Goal: Complete application form

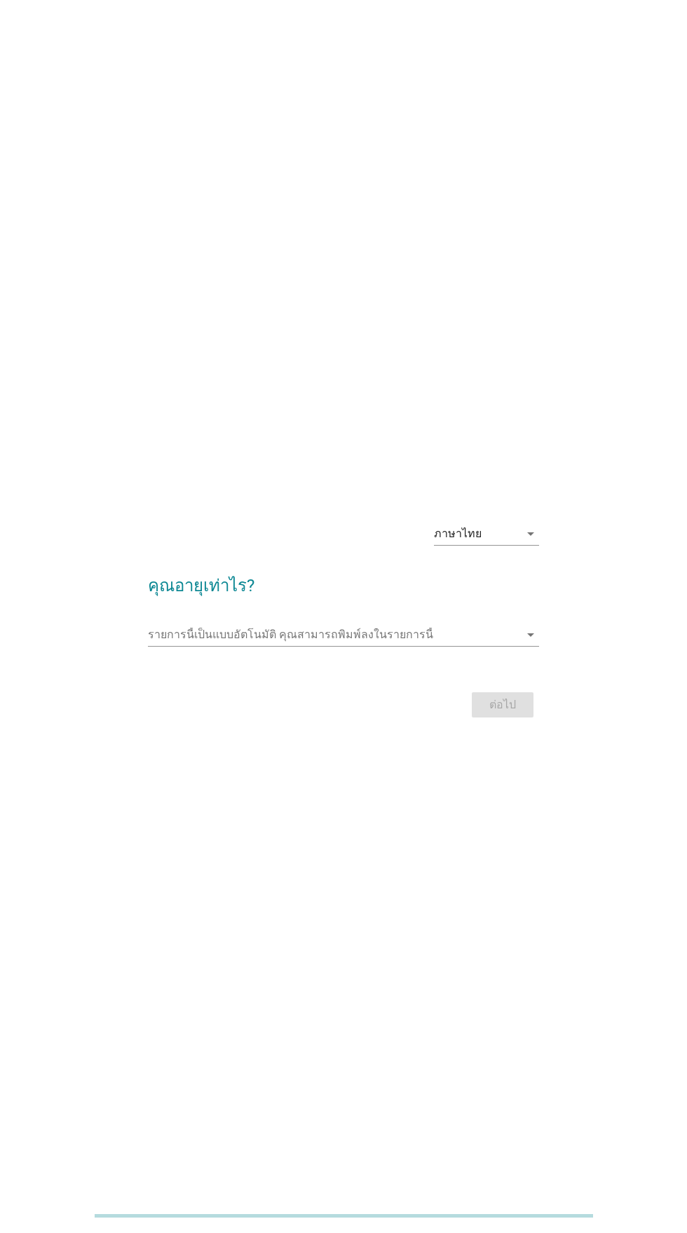
click at [532, 542] on icon "arrow_drop_down" at bounding box center [530, 533] width 17 height 17
click at [537, 640] on link "ภาษาไทย" at bounding box center [486, 632] width 105 height 34
click at [638, 705] on div "ภาษาไทย arrow_drop_down คุณอายุเท่าไร? รายการนี้เป็นแบบอัตโนมัติ [PERSON_NAME]พ…" at bounding box center [344, 616] width 620 height 233
click at [534, 598] on h2 "คุณอายุเท่าไร?" at bounding box center [343, 578] width 391 height 39
click at [530, 646] on div "รายการนี้เป็นแบบอัตโนมัติ [PERSON_NAME]พิมพ์ลงในรายการนี้ arrow_drop_down" at bounding box center [343, 634] width 391 height 22
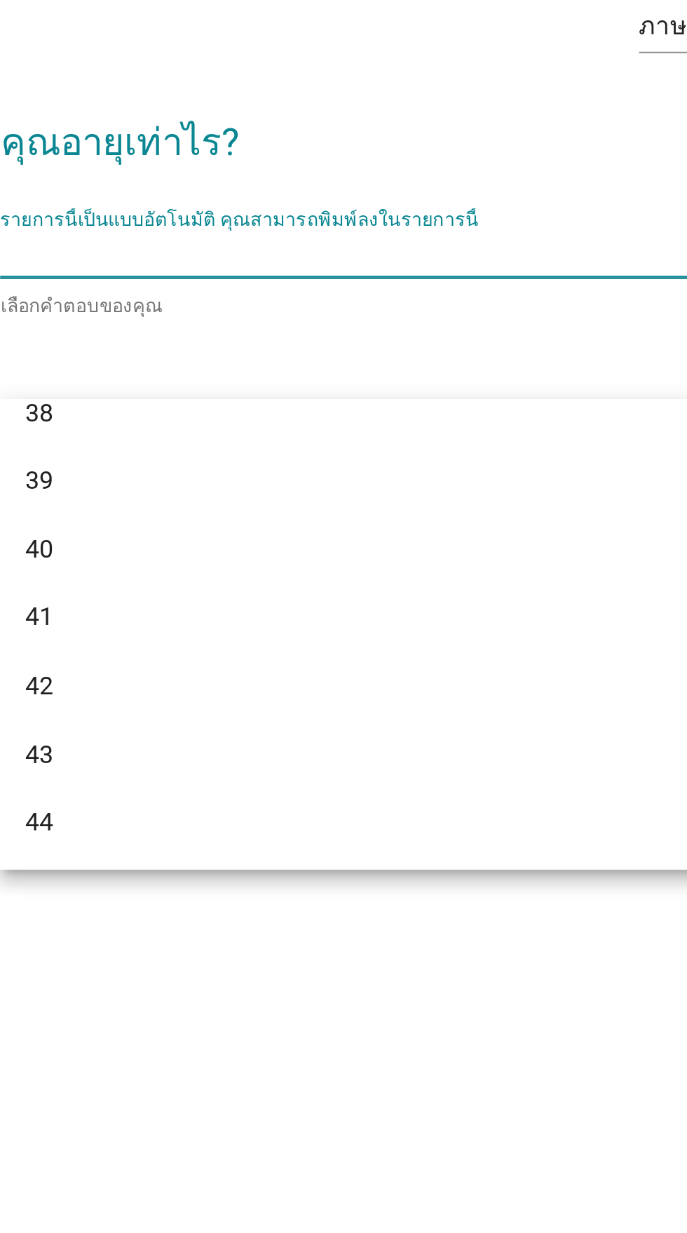
scroll to position [626, 0]
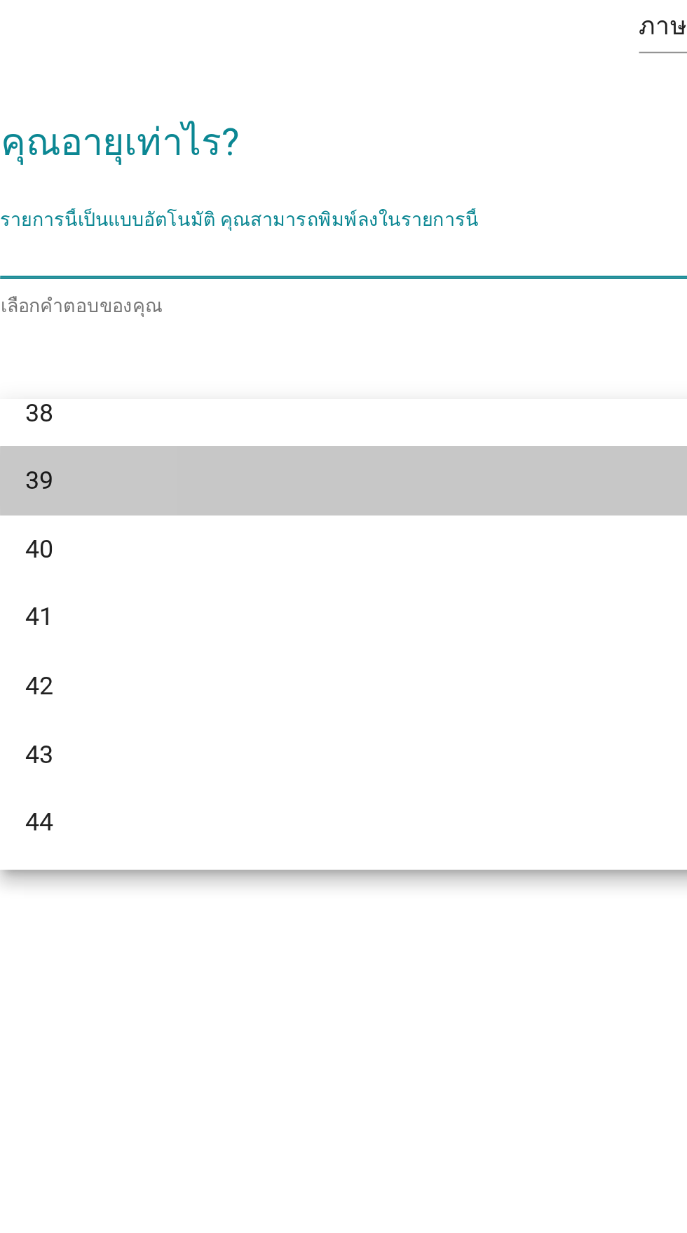
click at [175, 731] on div "39" at bounding box center [327, 734] width 337 height 17
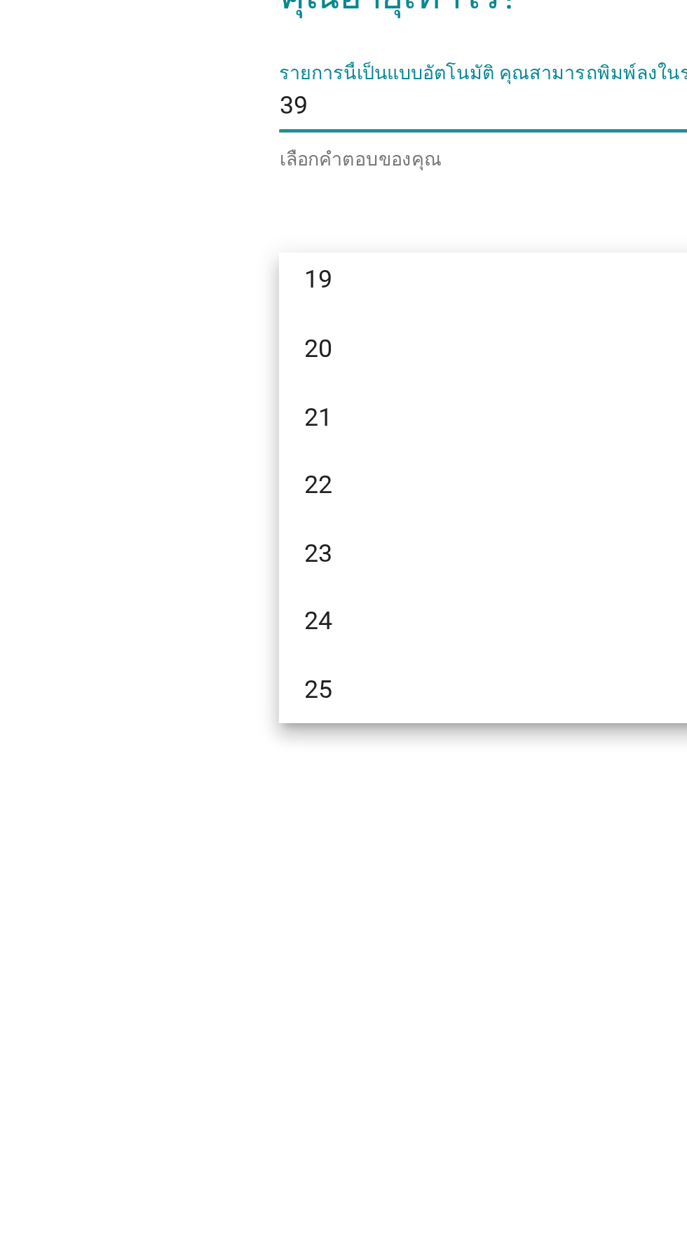
scroll to position [0, 0]
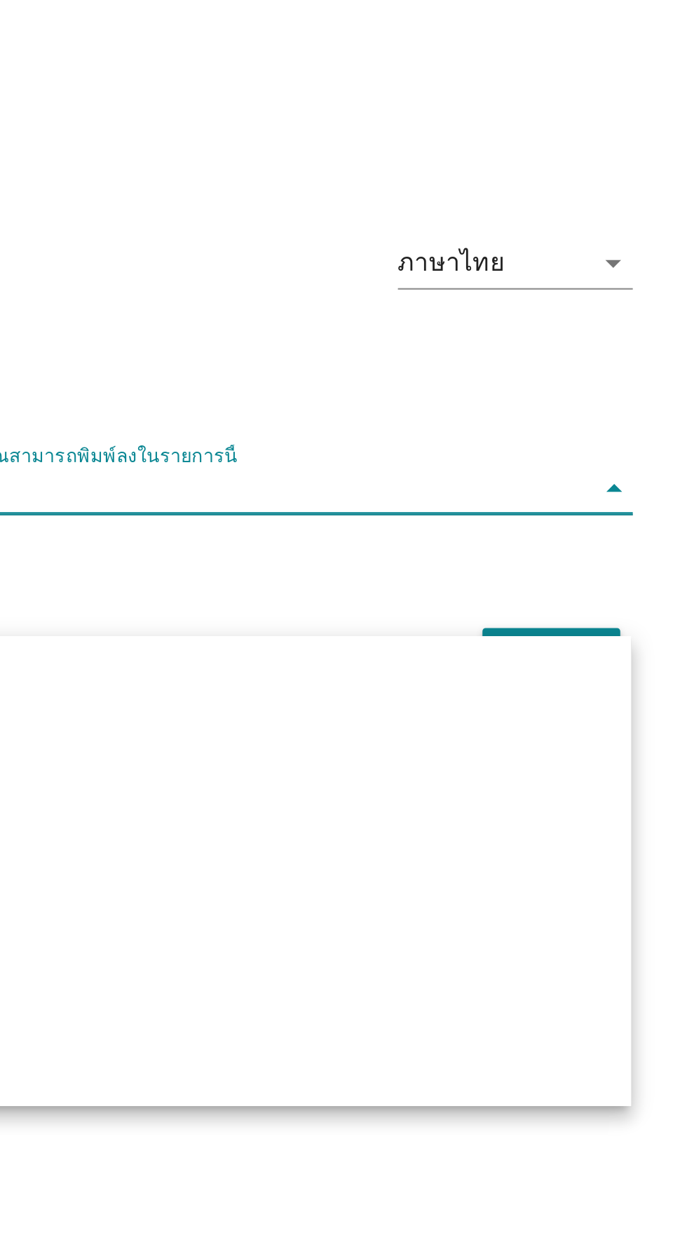
click at [534, 590] on icon "arrow_drop_down" at bounding box center [530, 598] width 17 height 17
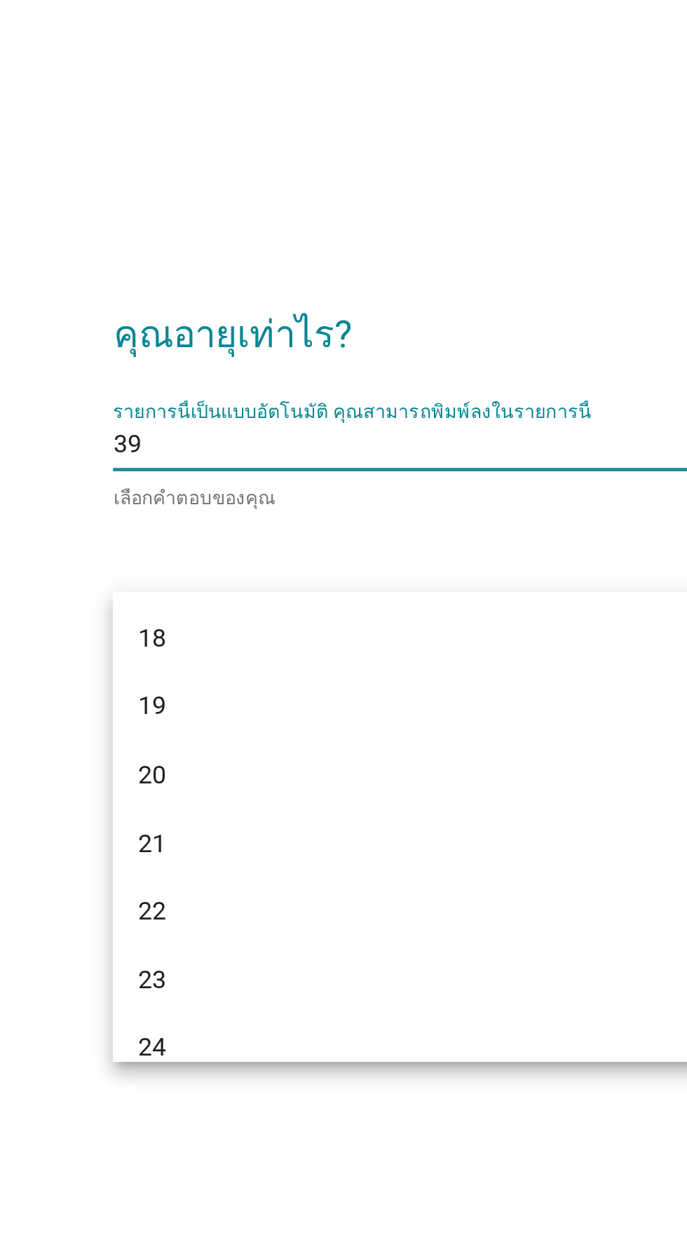
click at [163, 587] on input "รายการนี้เป็นแบบอัตโนมัติ คุณสามารถพิมพ์ลงในรายการนี้" at bounding box center [340, 598] width 358 height 22
click at [209, 464] on div "ภาษาไทย arrow_drop_down คุณอายุเท่าไร? รายการนี้เป็นแบบอัตโนมัติ [PERSON_NAME]พ…" at bounding box center [343, 583] width 413 height 238
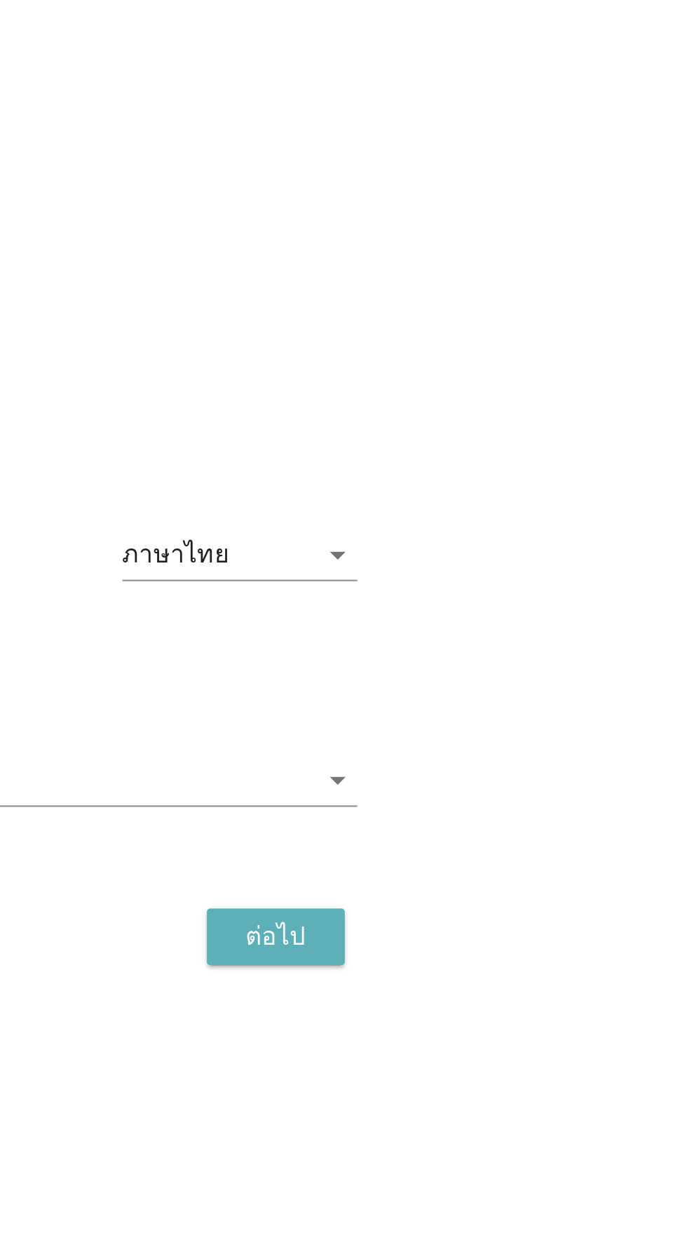
click at [509, 662] on div "ต่อไป" at bounding box center [502, 670] width 39 height 17
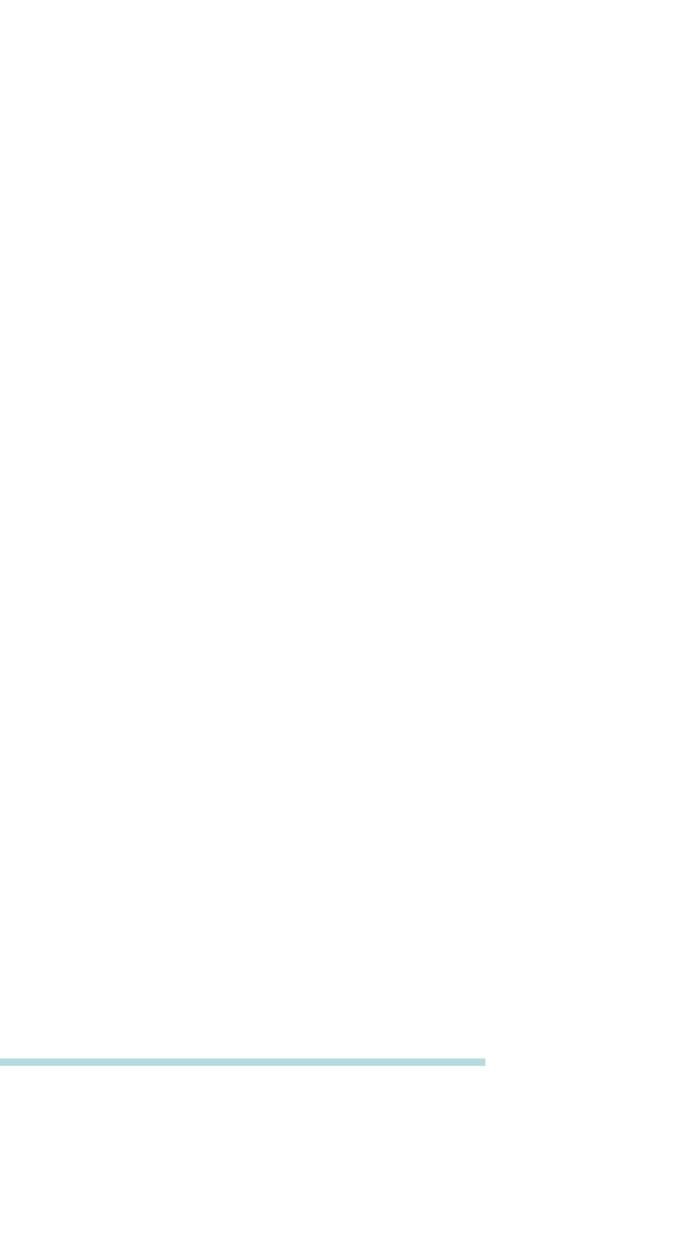
scroll to position [126, 0]
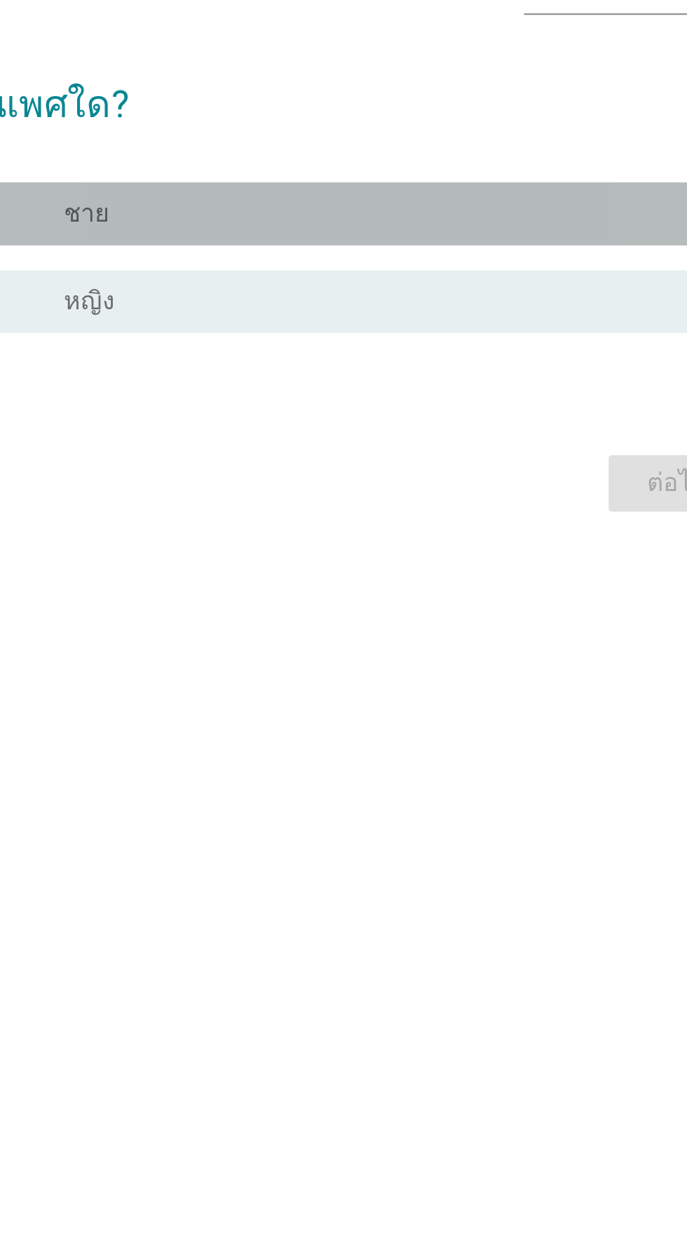
click at [245, 568] on label "ชาย" at bounding box center [238, 575] width 20 height 14
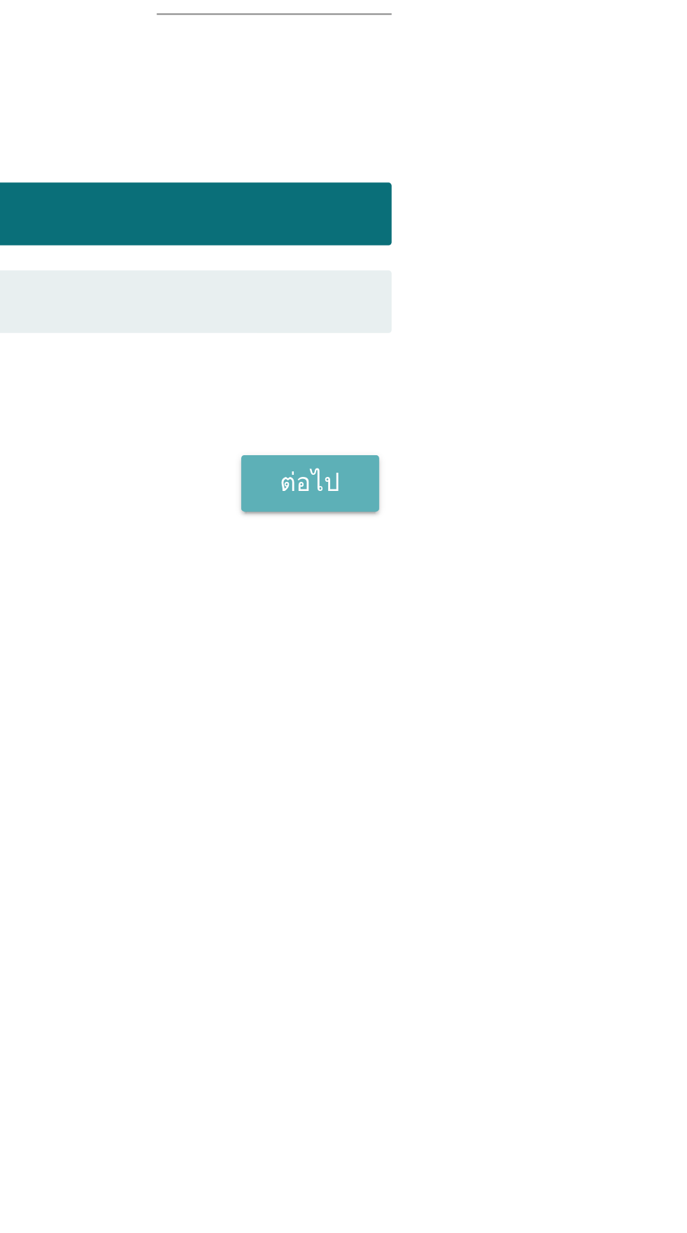
click at [504, 687] on div "ต่อไป" at bounding box center [502, 695] width 39 height 17
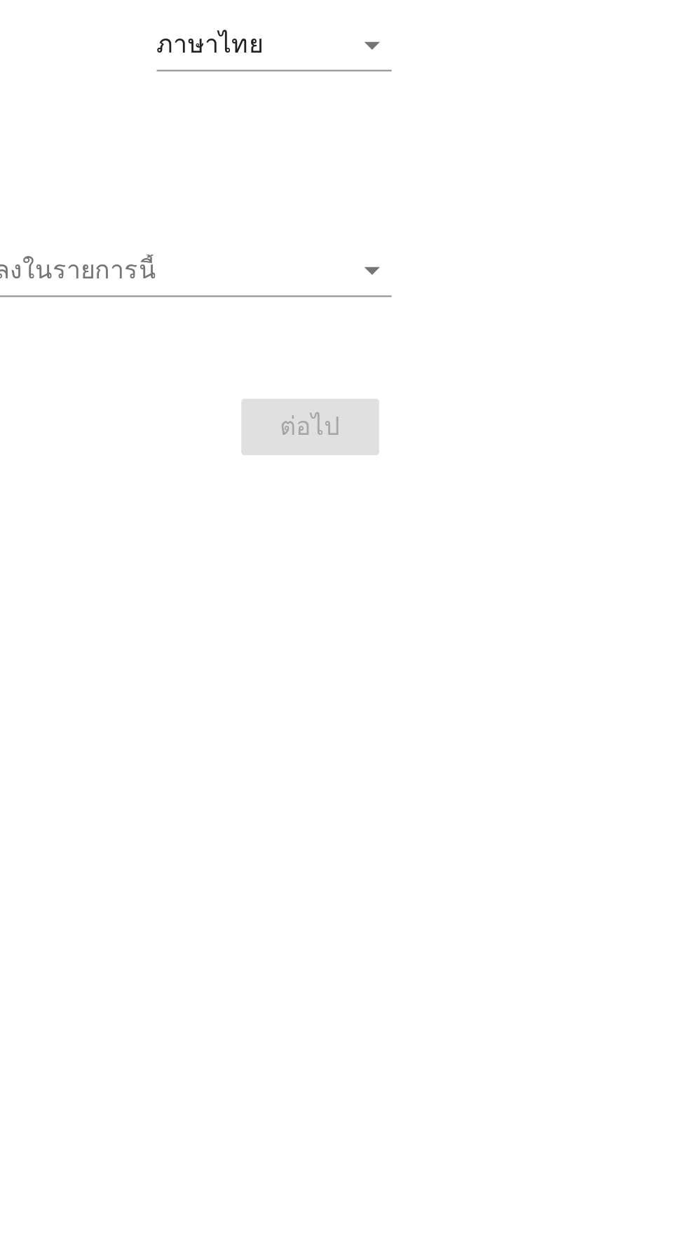
scroll to position [25, 0]
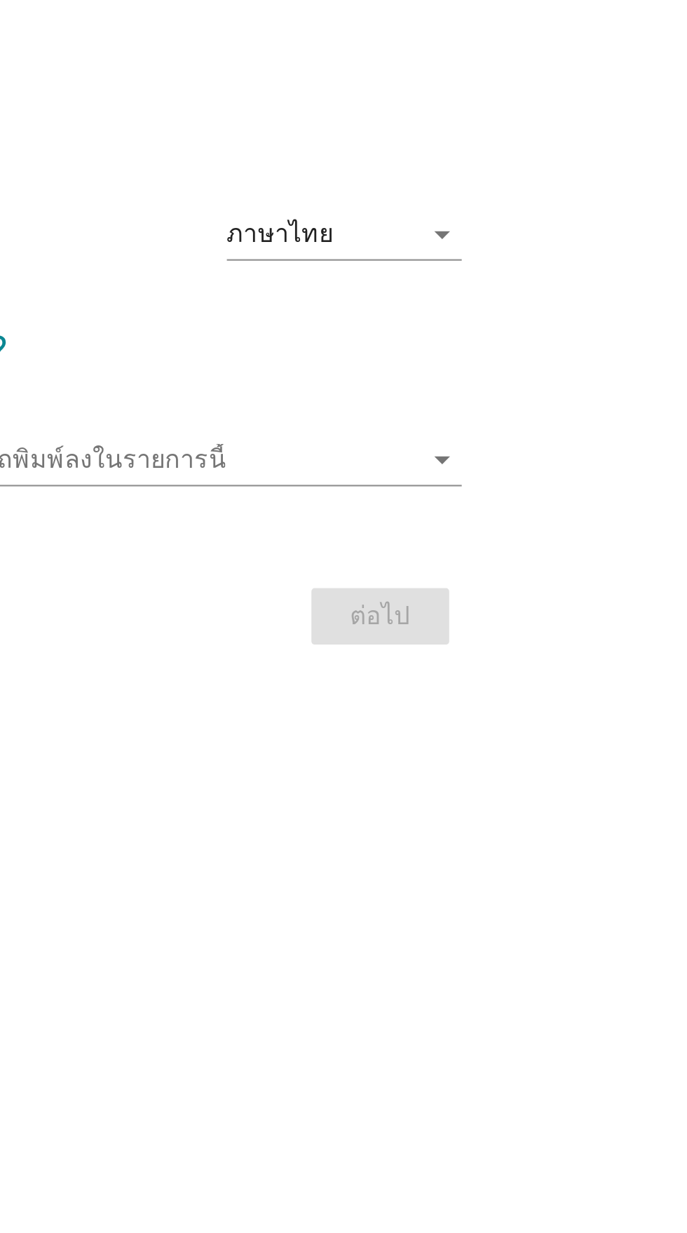
click at [529, 621] on div "รายการนี้เป็นแบบอัตโนมัติ [PERSON_NAME]พิมพ์ลงในรายการนี้ arrow_drop_down" at bounding box center [343, 609] width 391 height 22
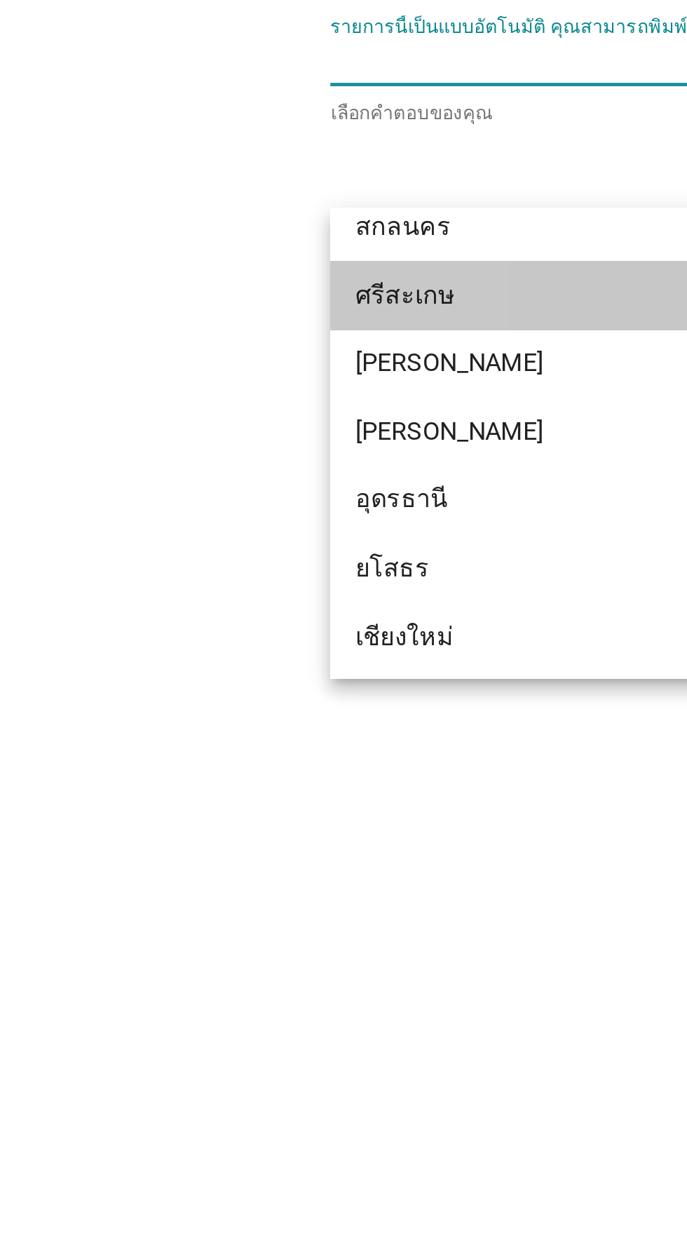
scroll to position [441, 0]
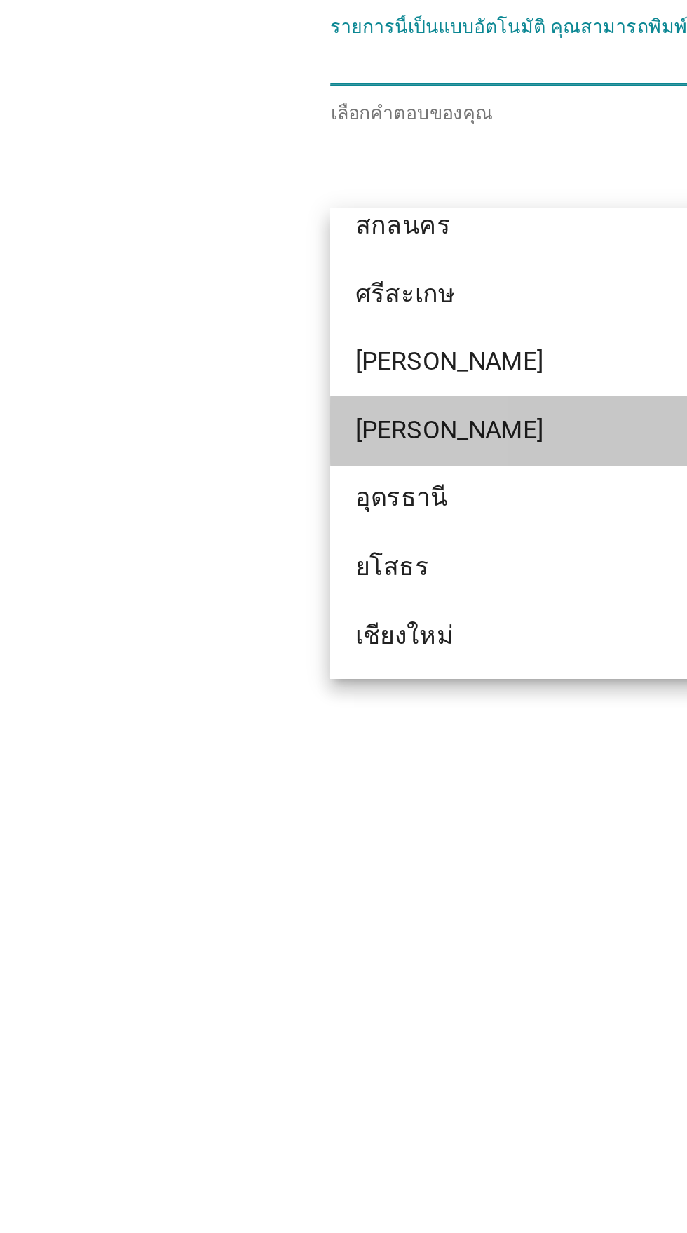
click at [224, 776] on div "[PERSON_NAME]" at bounding box center [327, 774] width 337 height 17
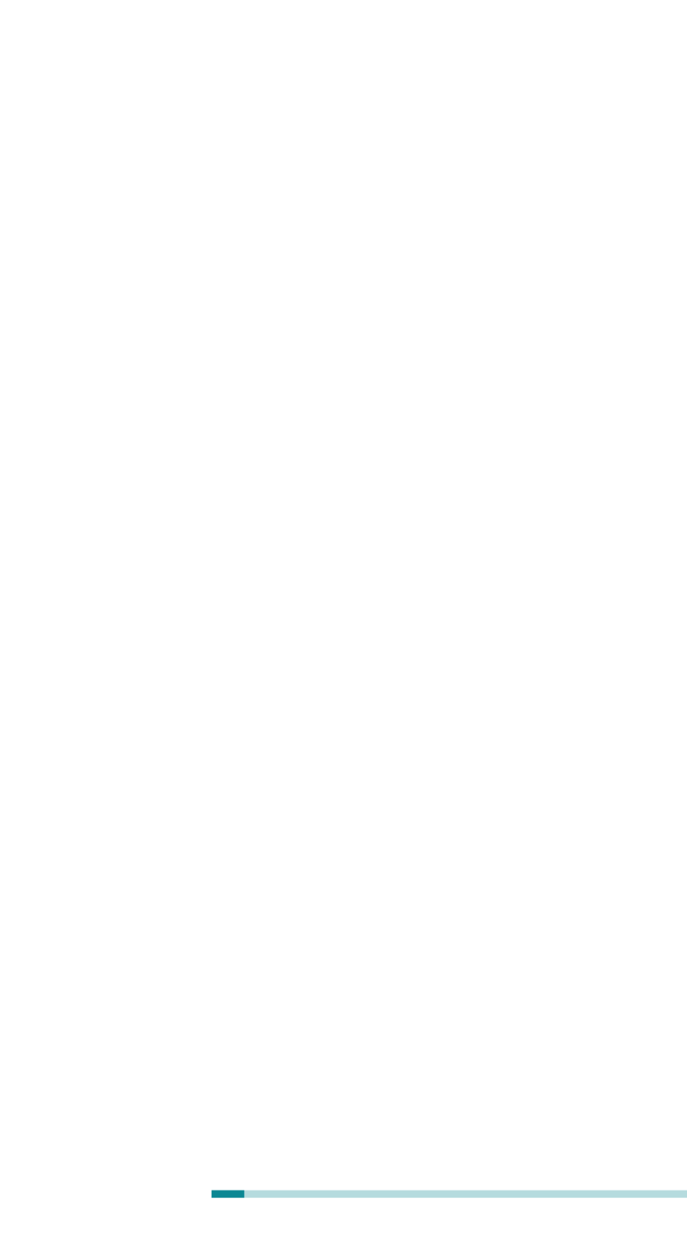
scroll to position [59, 0]
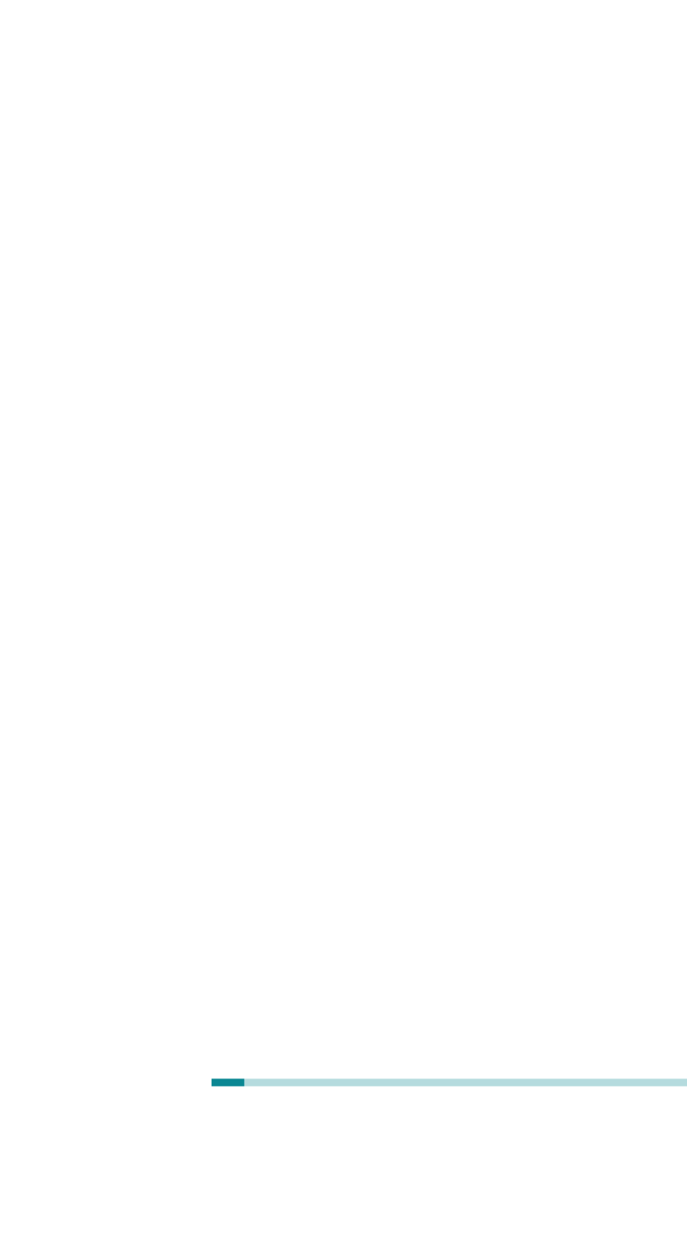
click at [182, 900] on div "ภาษาไทย arrow_drop_down ปัจจุบันคุณอาศัยอยู่ที่ไหน? รายการนี้เป็นแบบอัตโนมัติ […" at bounding box center [343, 582] width 687 height 1233
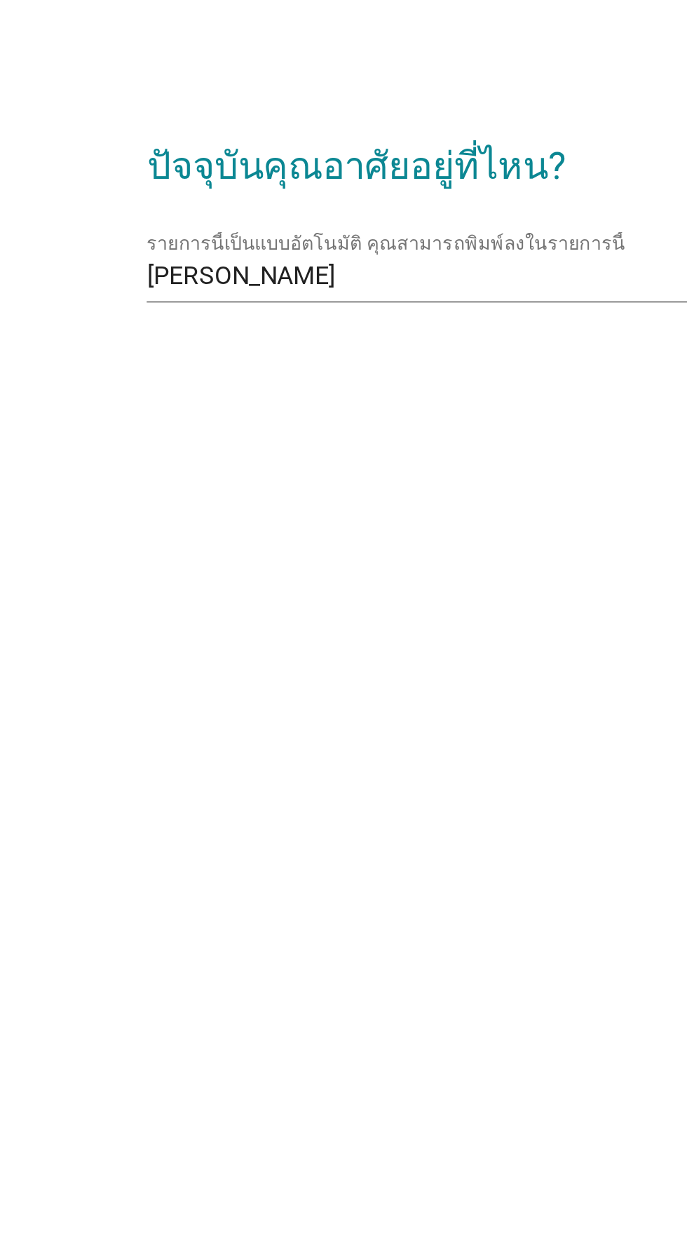
scroll to position [34, 0]
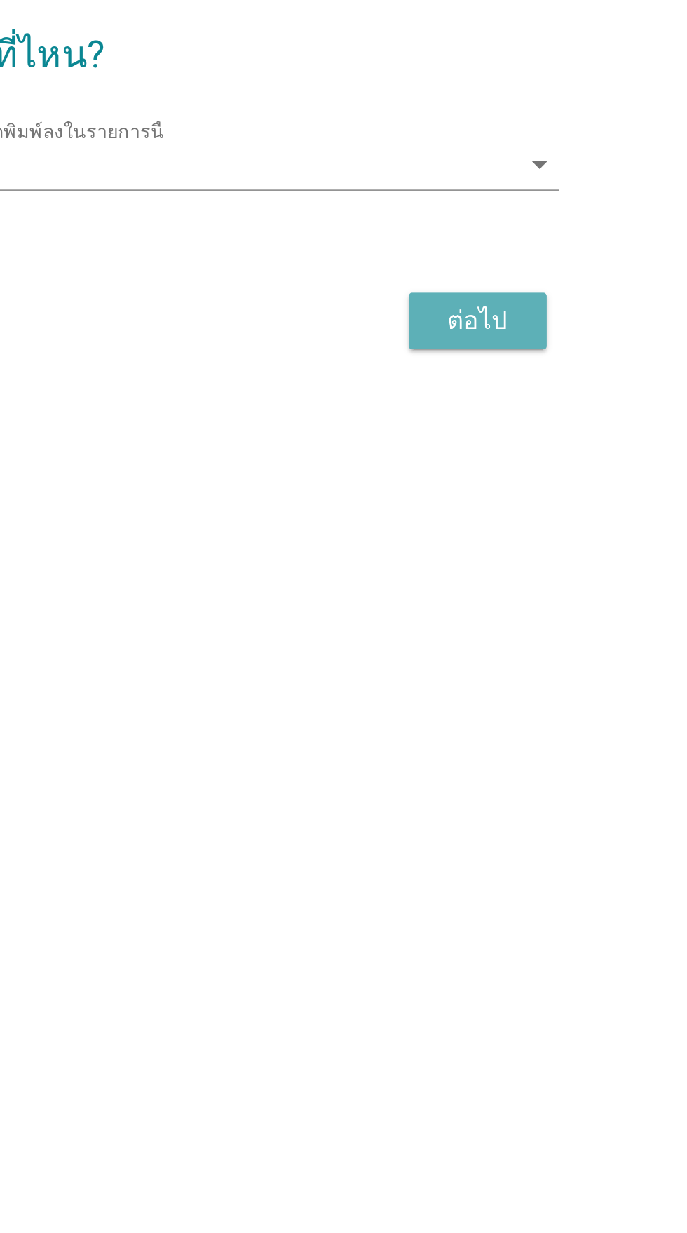
click at [499, 679] on div "ต่อไป" at bounding box center [502, 671] width 39 height 17
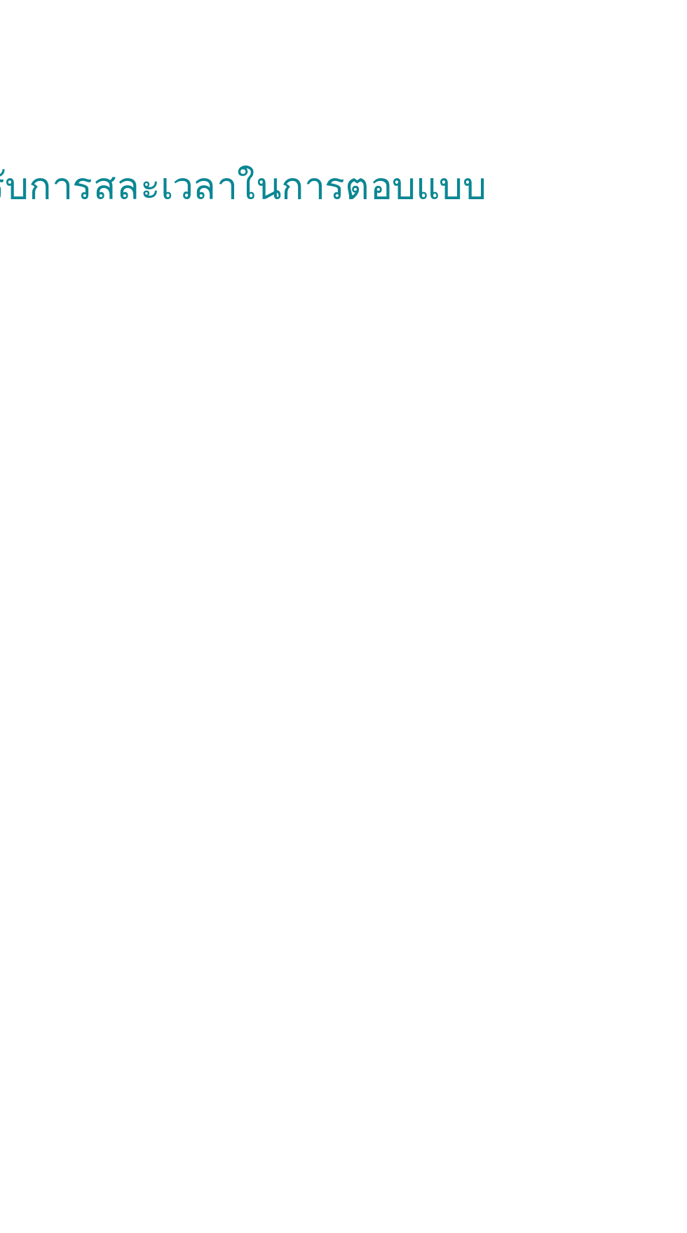
scroll to position [0, 0]
